Goal: Navigation & Orientation: Find specific page/section

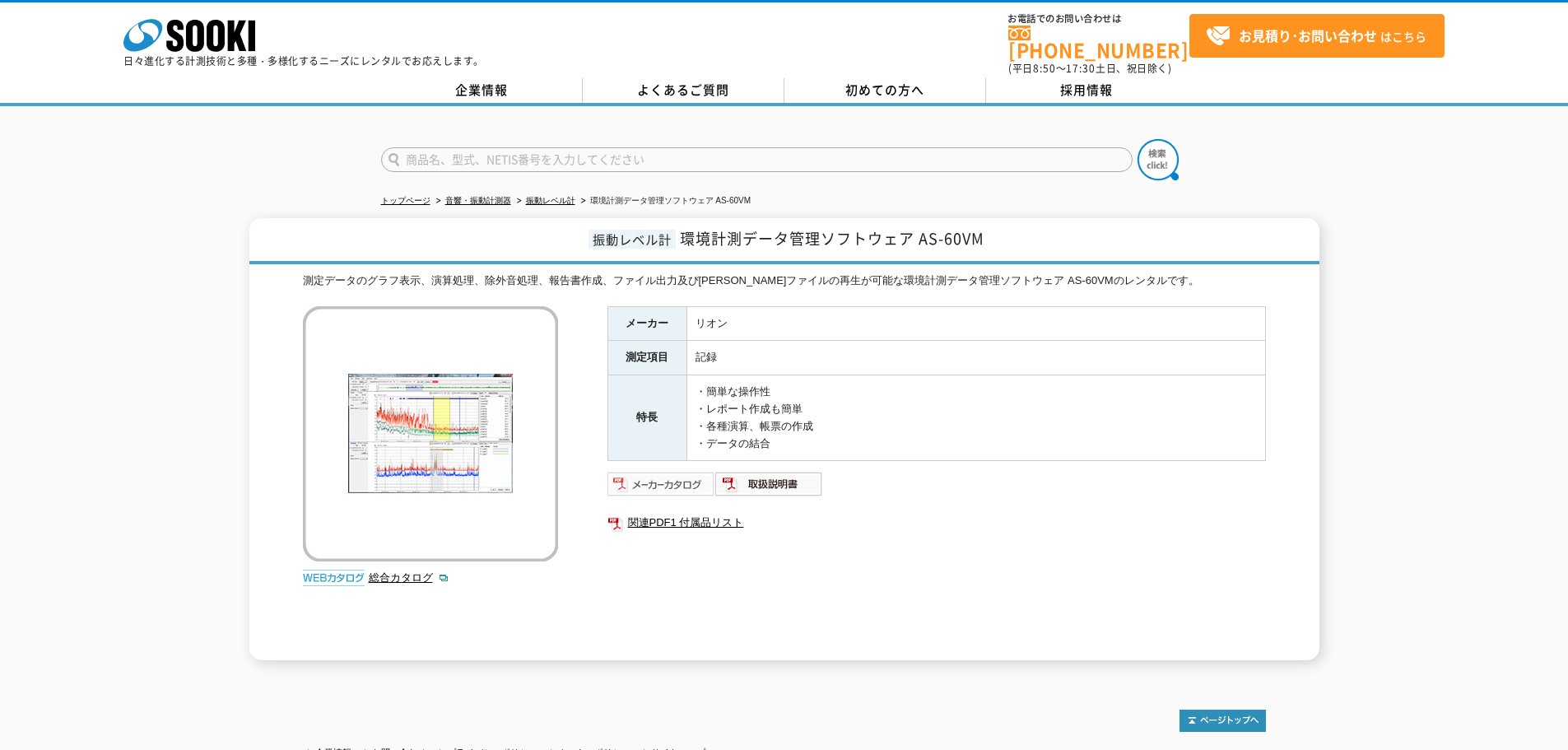
click at [666, 477] on img at bounding box center [661, 484] width 108 height 26
click at [562, 196] on link "振動レベル計" at bounding box center [551, 200] width 49 height 9
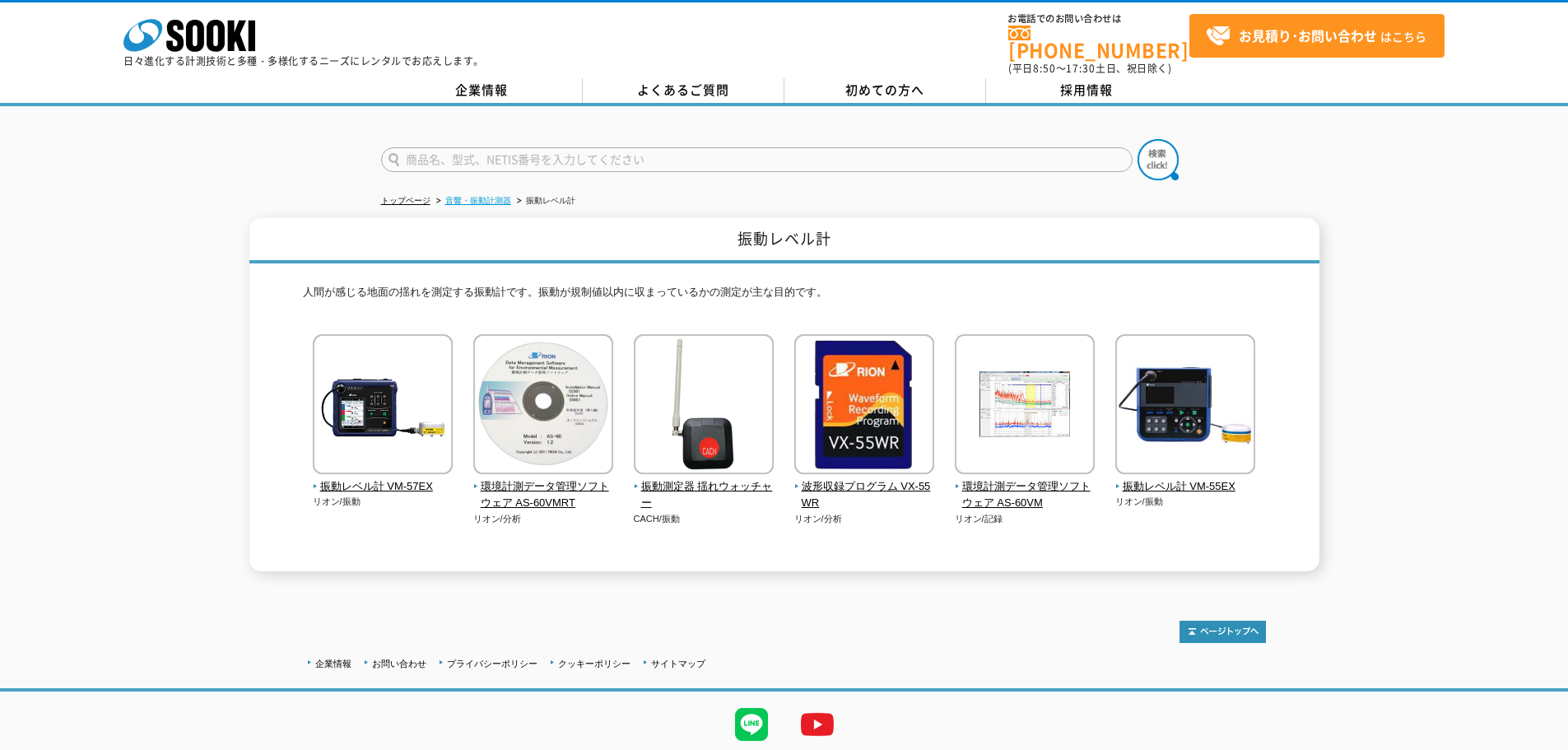
click at [477, 196] on link "音響・振動計測器" at bounding box center [478, 200] width 66 height 9
click at [478, 196] on link "音響・振動計測器" at bounding box center [478, 200] width 66 height 9
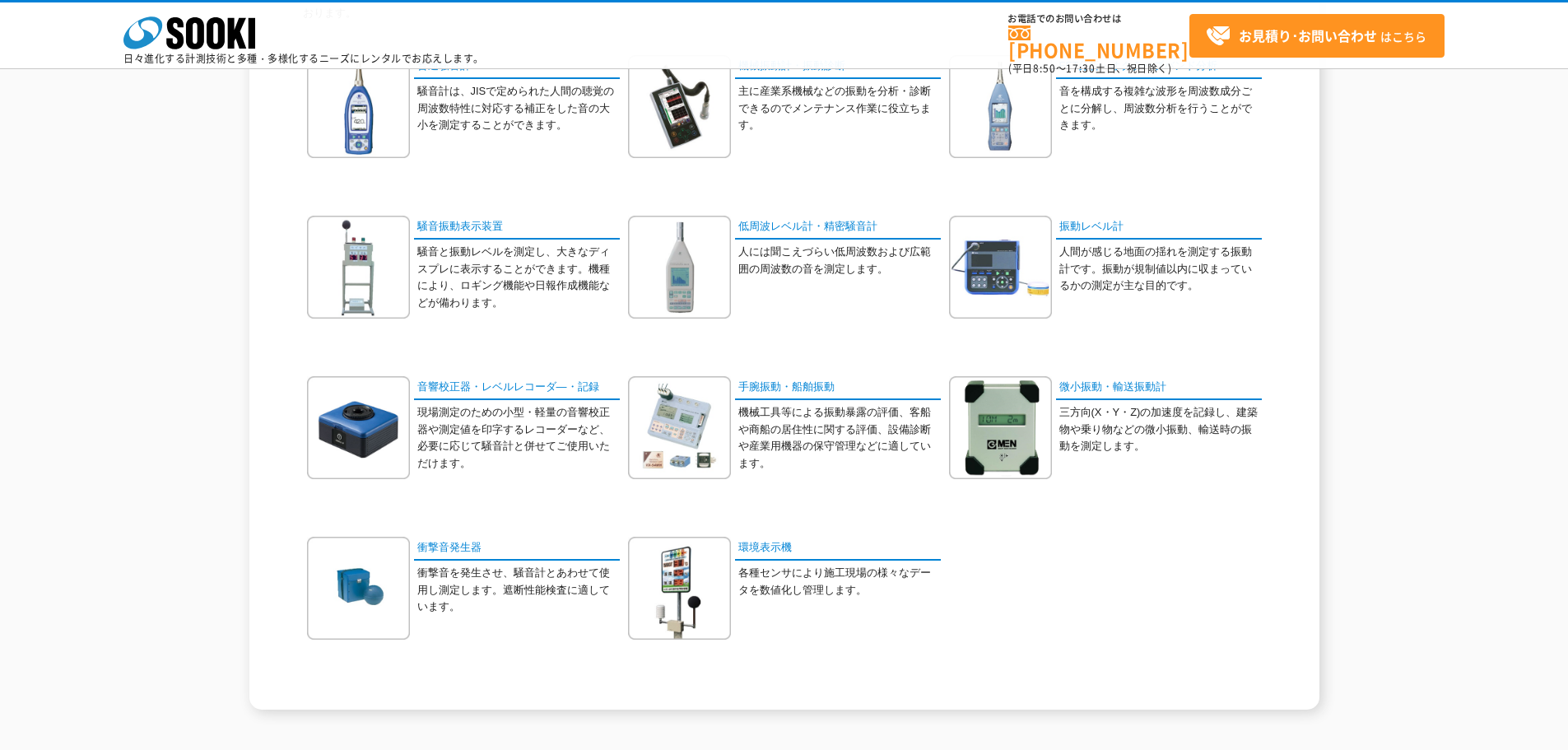
scroll to position [110, 0]
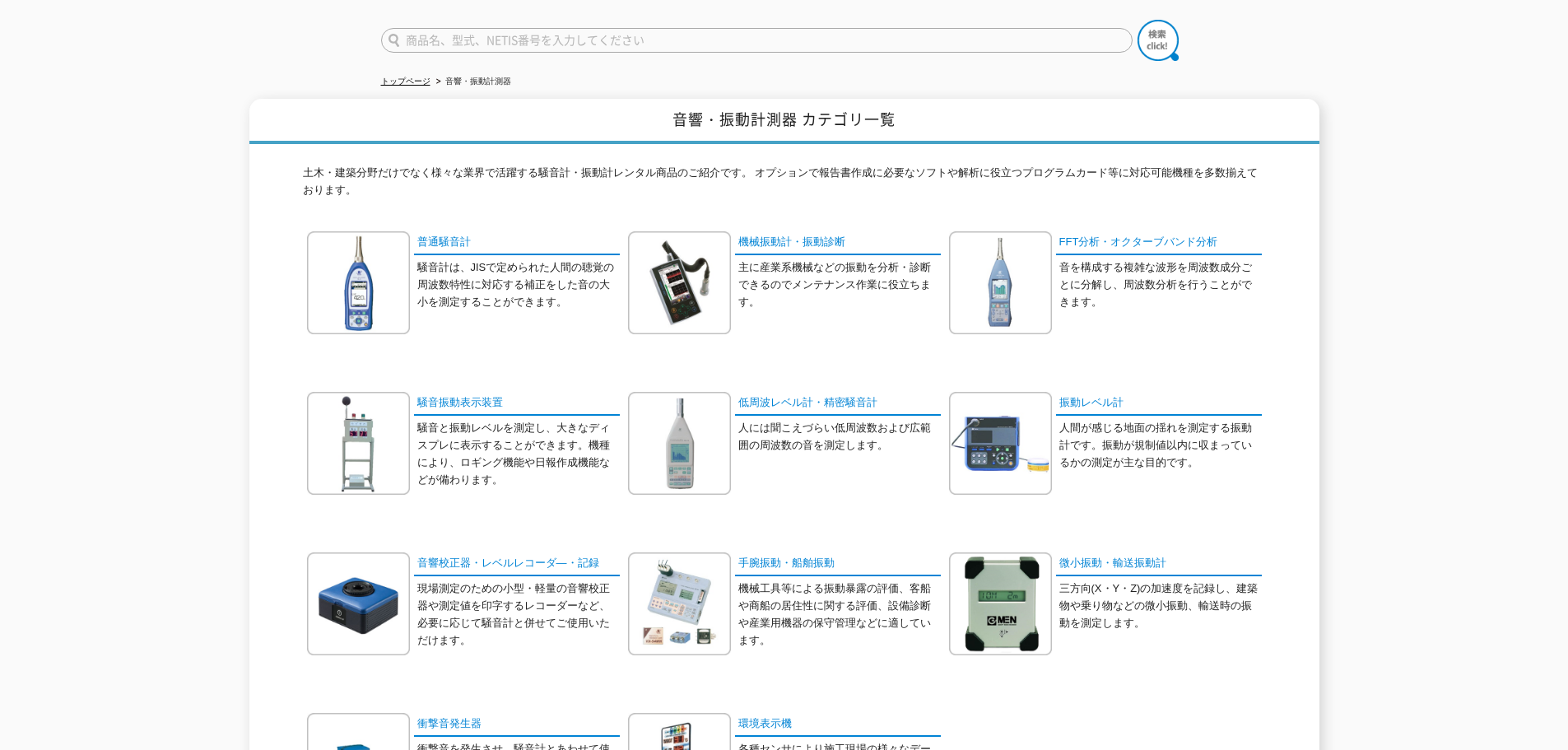
scroll to position [85, 0]
